Goal: Information Seeking & Learning: Find specific fact

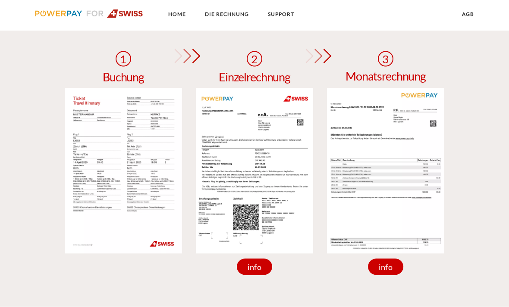
scroll to position [615, 0]
click at [286, 214] on img at bounding box center [254, 171] width 117 height 166
click at [257, 269] on div "info" at bounding box center [254, 267] width 35 height 16
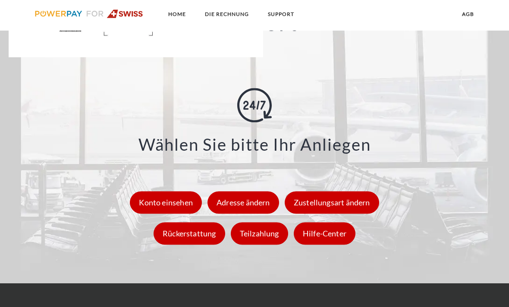
scroll to position [1010, 0]
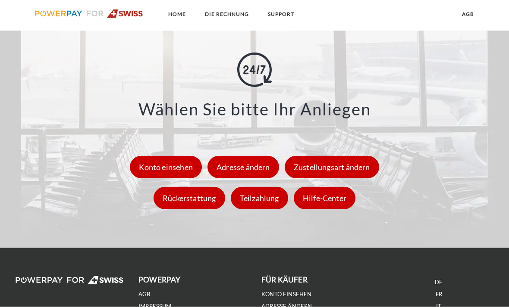
click at [269, 176] on div "Adresse ändern" at bounding box center [243, 167] width 72 height 22
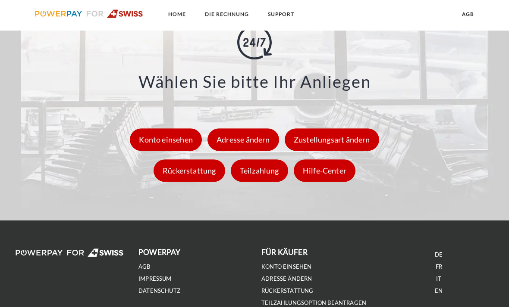
scroll to position [1038, 0]
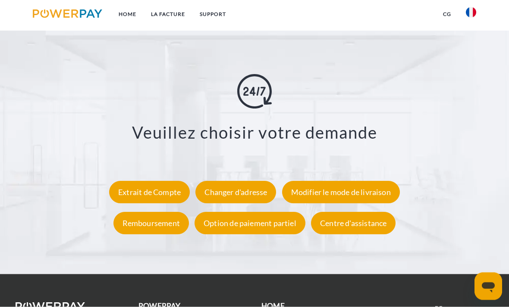
scroll to position [1347, 0]
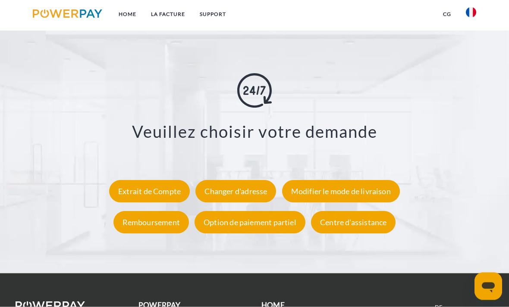
click at [385, 227] on div "Centre d'assistance" at bounding box center [353, 223] width 84 height 22
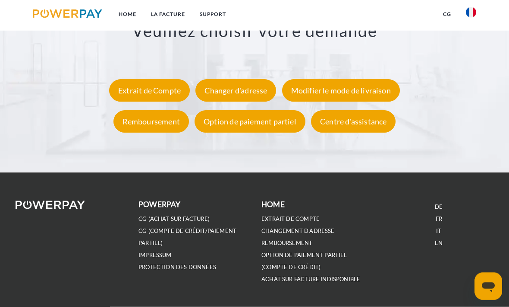
scroll to position [1449, 0]
click at [439, 222] on link "FR" at bounding box center [438, 218] width 6 height 7
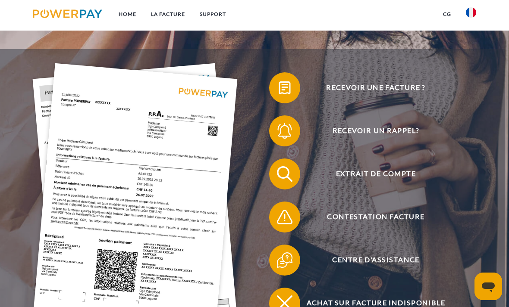
scroll to position [96, 0]
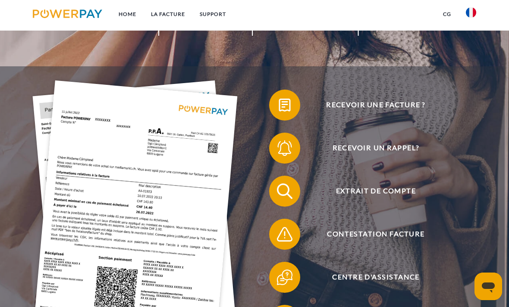
click at [409, 156] on span "Recevoir un rappel?" at bounding box center [375, 148] width 190 height 31
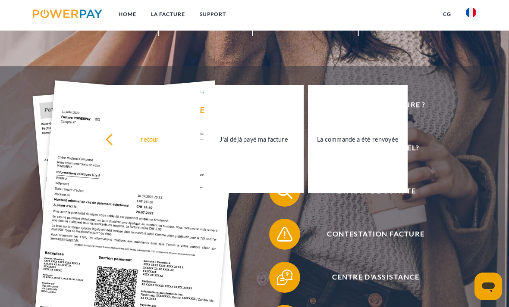
click at [49, 56] on header "Home LA FACTURE Support" at bounding box center [254, 161] width 509 height 514
click at [114, 140] on div "retour" at bounding box center [149, 139] width 89 height 12
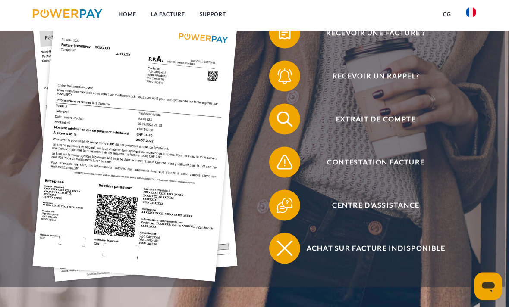
scroll to position [168, 0]
click at [413, 212] on span "Centre d'assistance" at bounding box center [375, 205] width 190 height 31
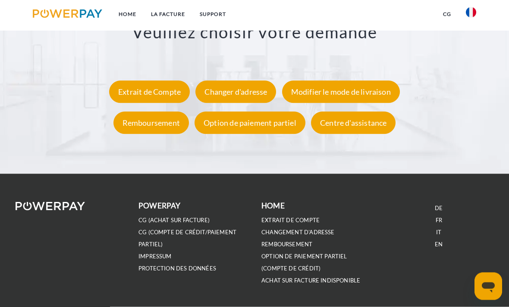
scroll to position [1449, 0]
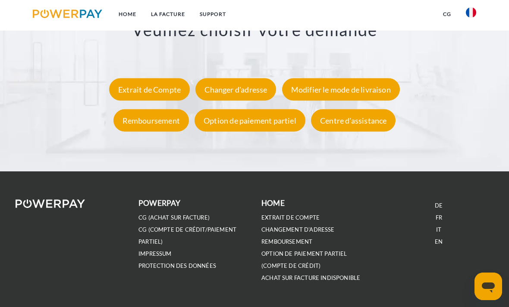
click at [439, 222] on link "FR" at bounding box center [438, 217] width 6 height 7
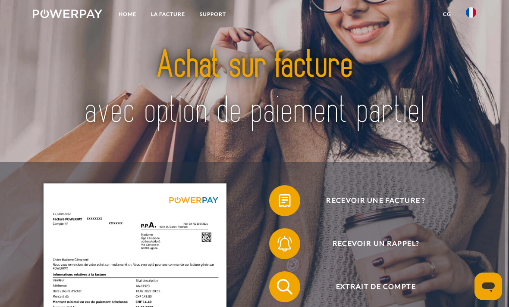
click at [128, 18] on link "Home" at bounding box center [127, 14] width 32 height 16
click at [125, 20] on link "Home" at bounding box center [127, 14] width 32 height 16
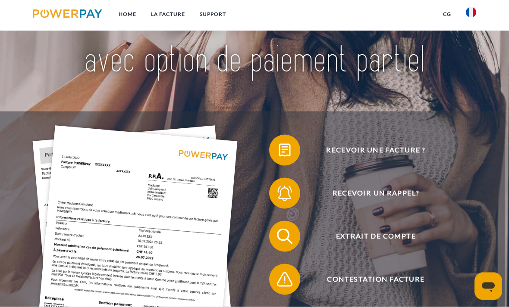
scroll to position [51, 0]
click at [416, 154] on span "Recevoir une facture ?" at bounding box center [375, 149] width 190 height 31
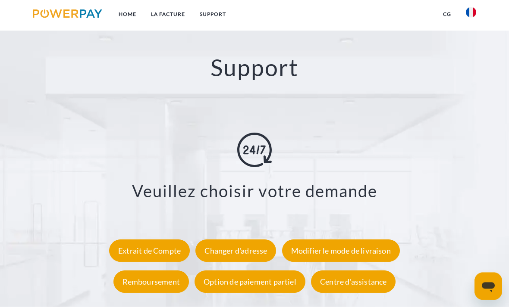
scroll to position [1273, 0]
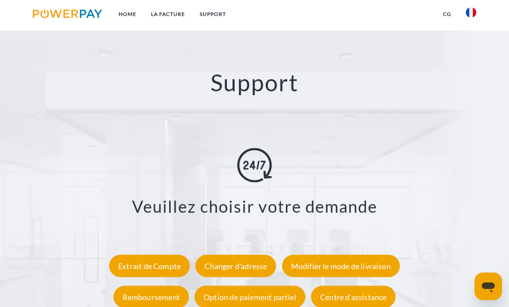
click at [262, 176] on img at bounding box center [254, 165] width 34 height 34
click at [259, 180] on img at bounding box center [254, 165] width 34 height 34
click at [343, 211] on h3 "Veuillez choisir votre demande" at bounding box center [254, 206] width 436 height 21
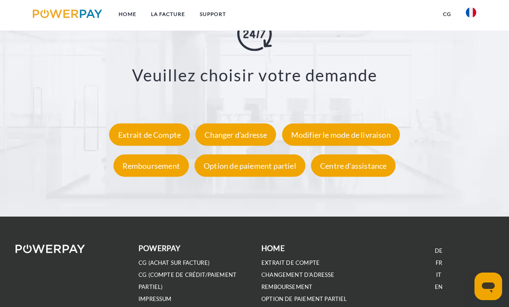
scroll to position [1421, 0]
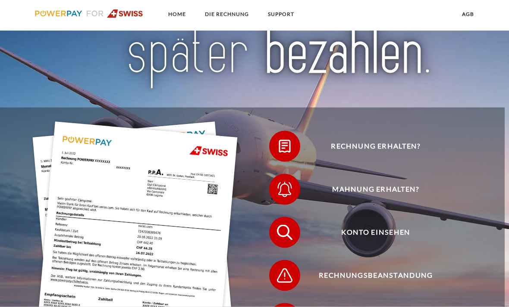
scroll to position [138, 0]
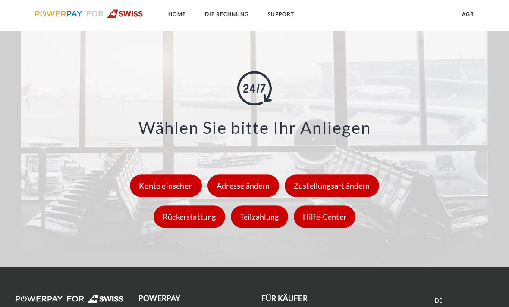
scroll to position [1096, 0]
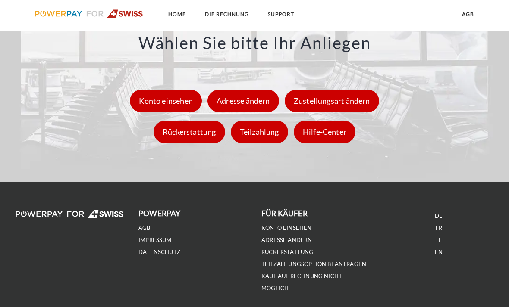
click at [440, 232] on link "FR" at bounding box center [438, 228] width 6 height 7
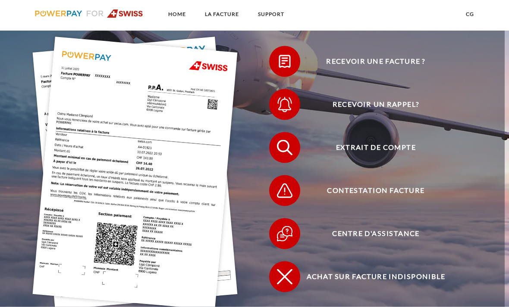
scroll to position [182, 0]
click at [290, 71] on img at bounding box center [284, 61] width 19 height 19
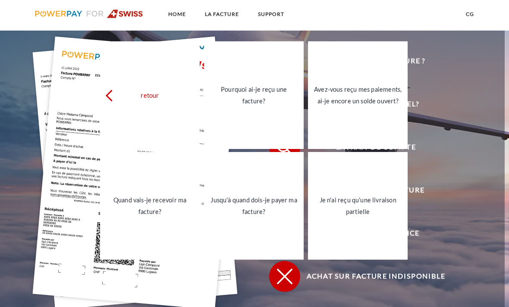
click at [153, 207] on div "Quand vais-je recevoir ma facture?" at bounding box center [149, 205] width 89 height 23
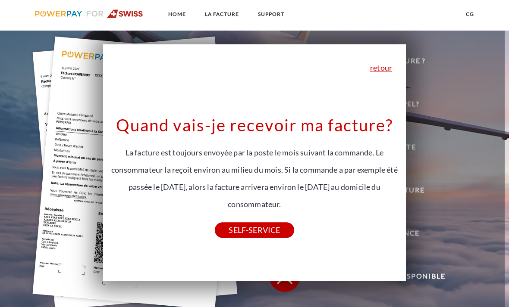
click at [275, 234] on link "SELF-SERVICE" at bounding box center [254, 231] width 79 height 16
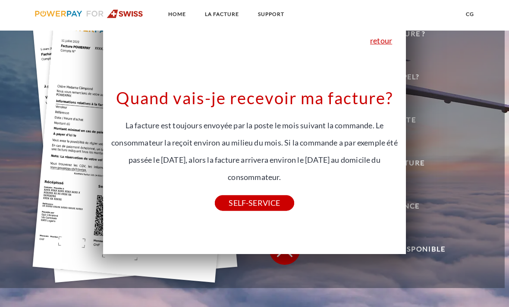
scroll to position [210, 0]
click at [387, 44] on link "retour" at bounding box center [381, 40] width 22 height 8
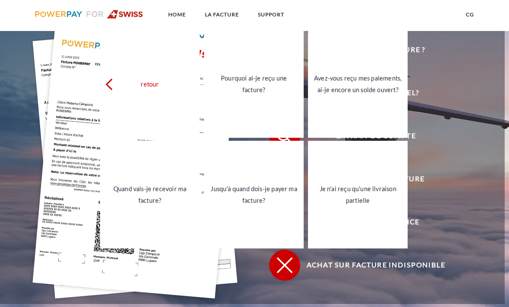
scroll to position [194, 0]
click at [147, 198] on div "Quand vais-je recevoir ma facture?" at bounding box center [149, 194] width 89 height 23
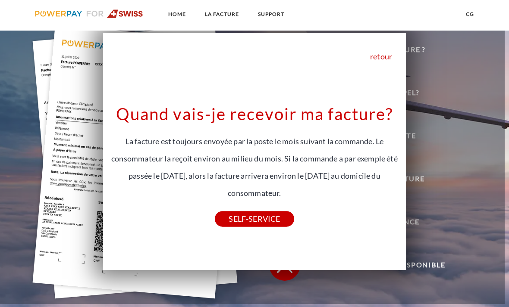
click at [32, 98] on div at bounding box center [134, 157] width 235 height 259
